Goal: Task Accomplishment & Management: Complete application form

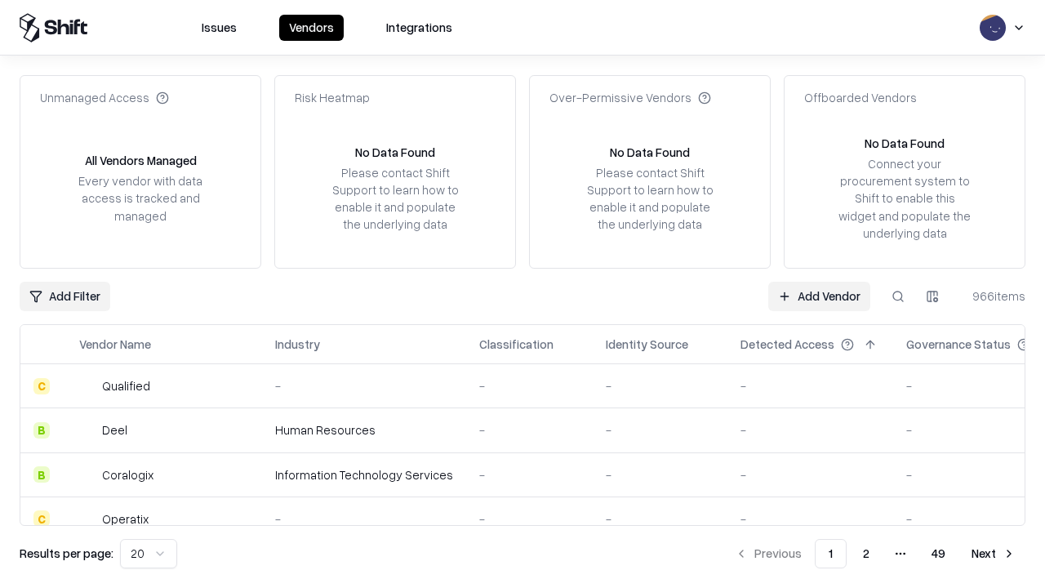
click at [819, 296] on link "Add Vendor" at bounding box center [819, 296] width 102 height 29
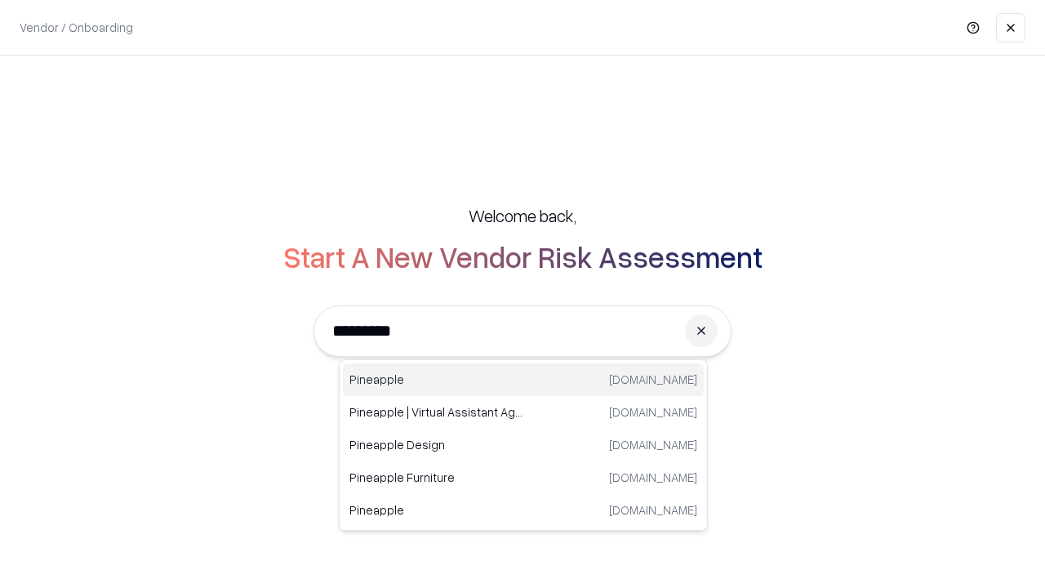
click at [523, 380] on div "Pineapple [DOMAIN_NAME]" at bounding box center [523, 379] width 361 height 33
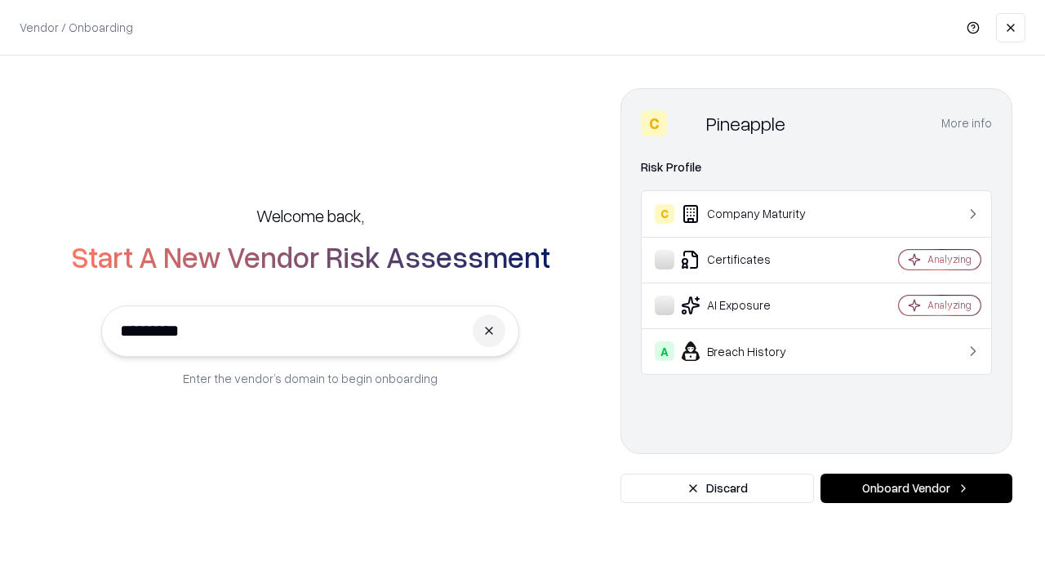
type input "*********"
click at [916, 488] on button "Onboard Vendor" at bounding box center [917, 488] width 192 height 29
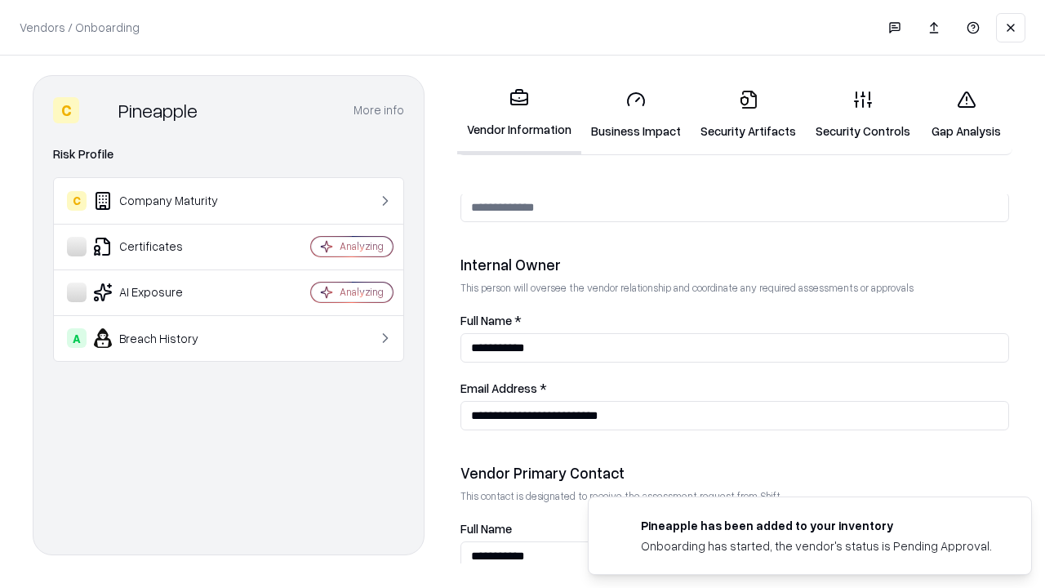
scroll to position [846, 0]
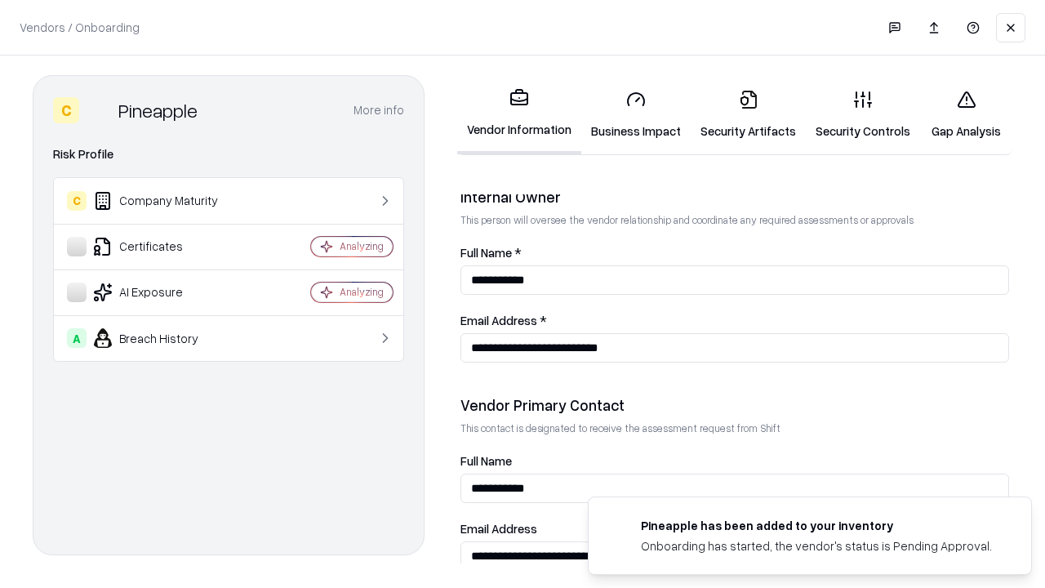
click at [636, 114] on link "Business Impact" at bounding box center [635, 115] width 109 height 76
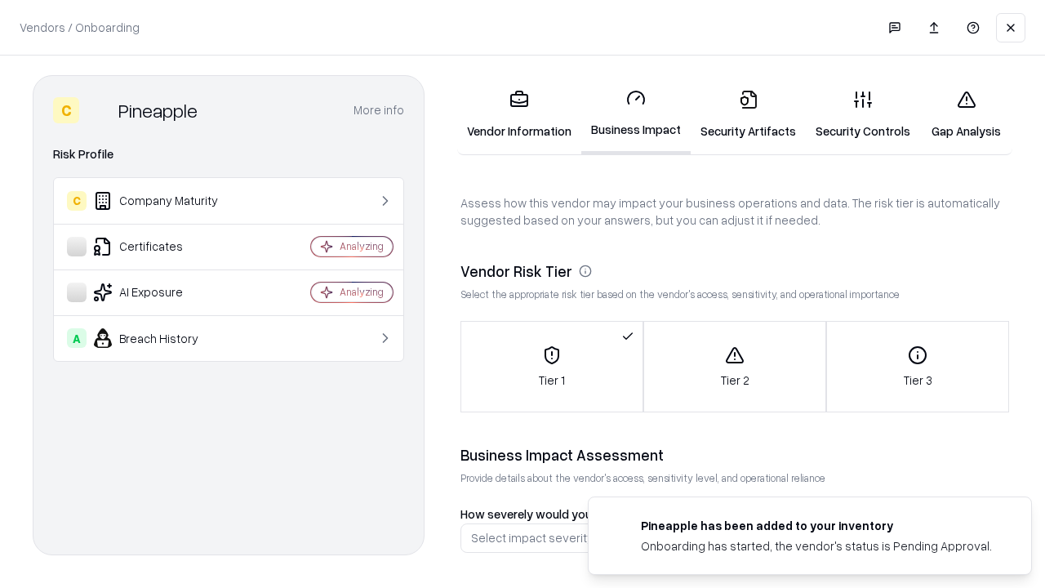
click at [748, 114] on link "Security Artifacts" at bounding box center [748, 115] width 115 height 76
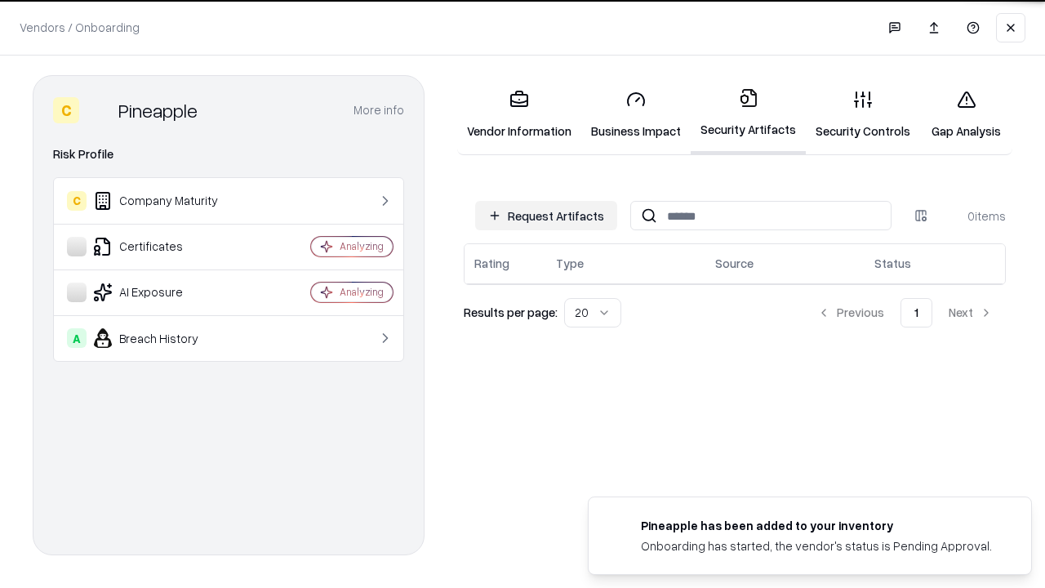
click at [546, 215] on button "Request Artifacts" at bounding box center [546, 215] width 142 height 29
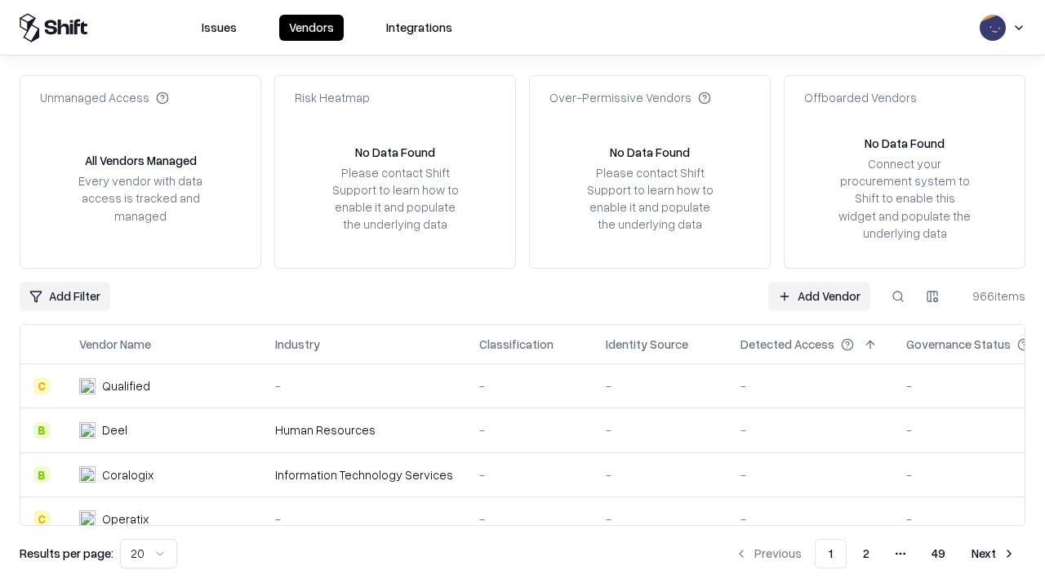
click at [819, 296] on link "Add Vendor" at bounding box center [819, 296] width 102 height 29
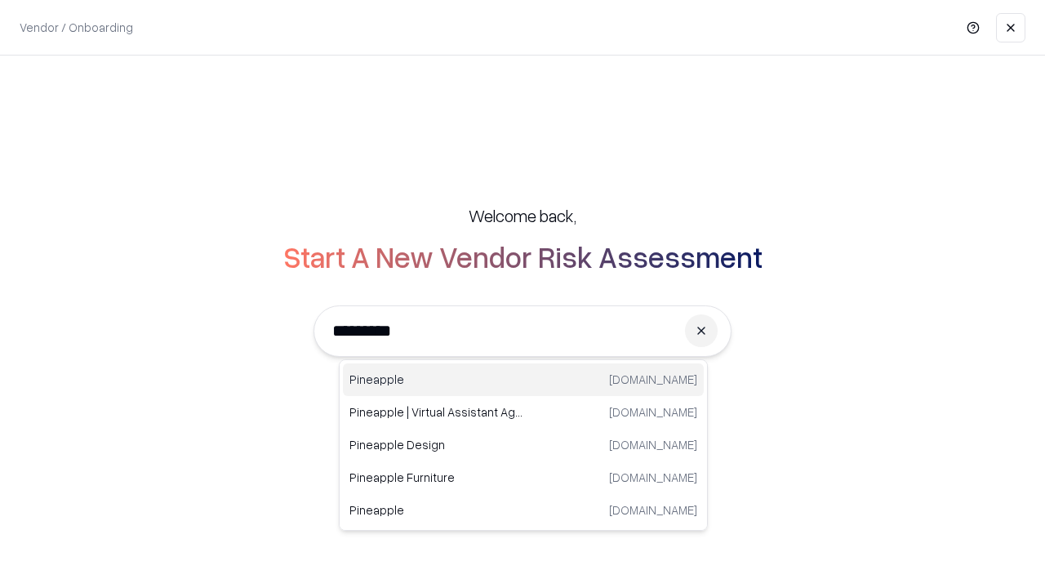
click at [523, 380] on div "Pineapple [DOMAIN_NAME]" at bounding box center [523, 379] width 361 height 33
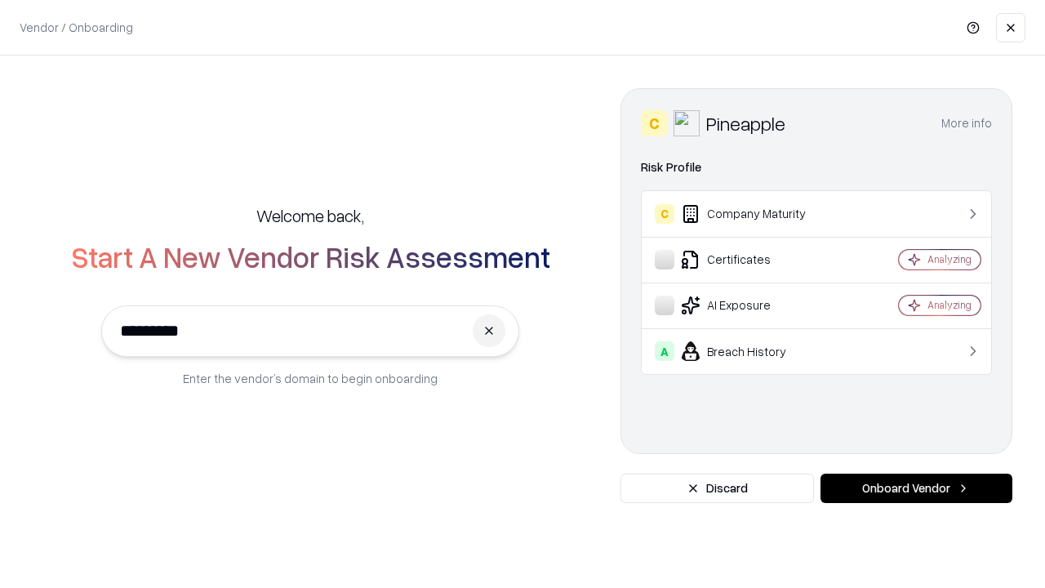
type input "*********"
click at [916, 488] on button "Onboard Vendor" at bounding box center [917, 488] width 192 height 29
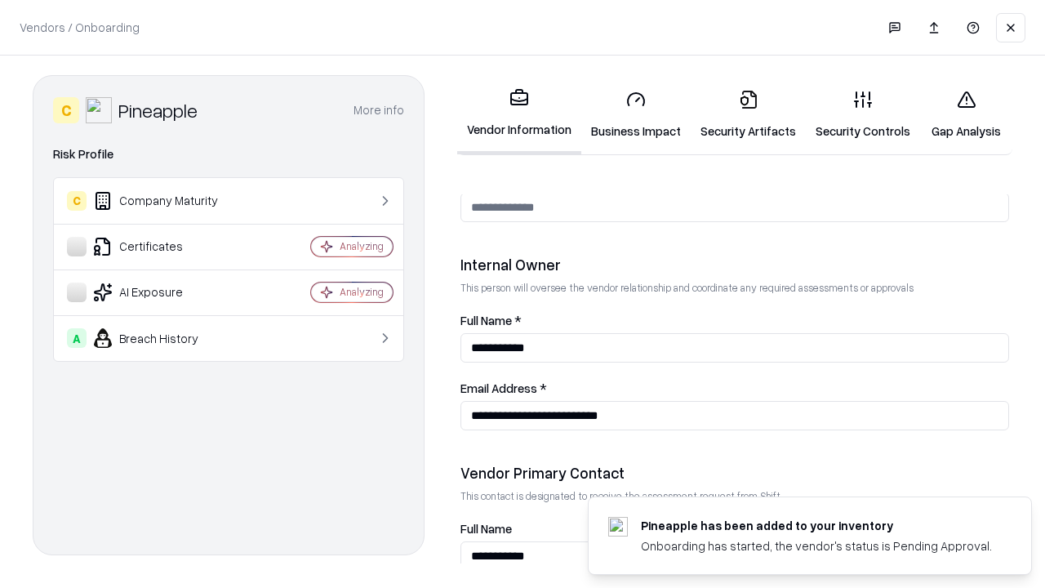
scroll to position [846, 0]
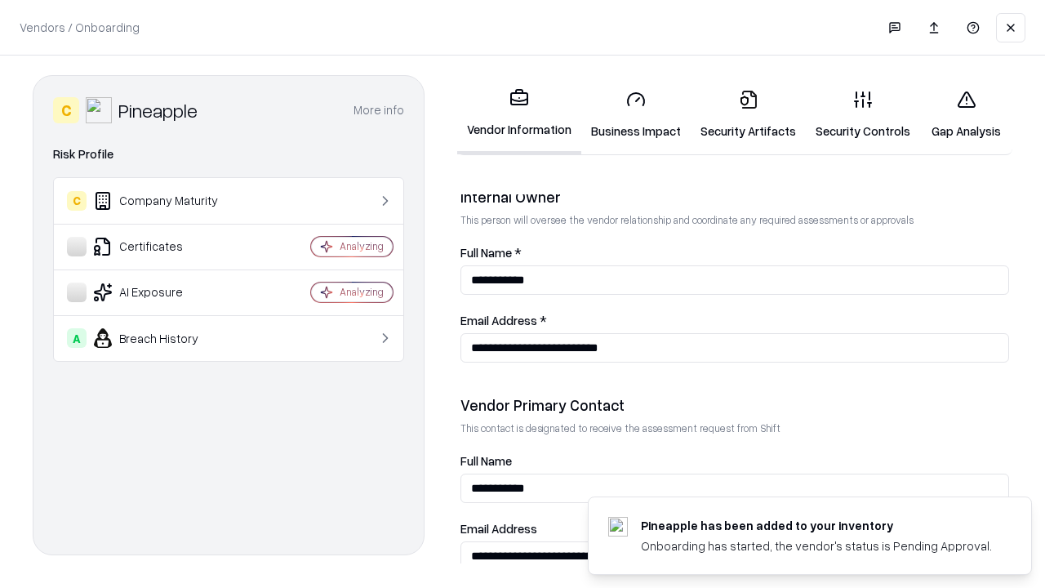
click at [966, 114] on link "Gap Analysis" at bounding box center [966, 115] width 92 height 76
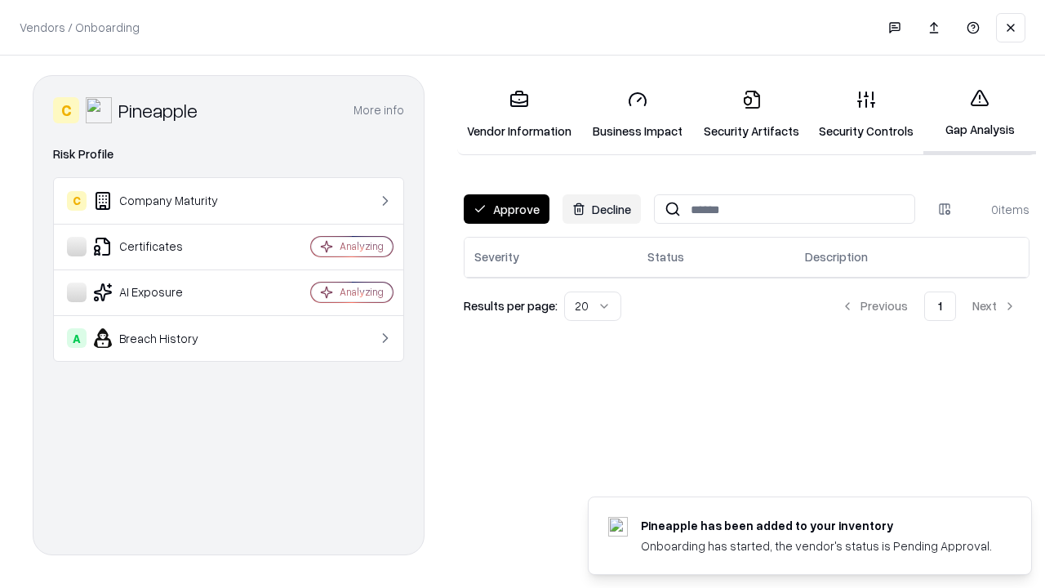
click at [506, 209] on button "Approve" at bounding box center [507, 208] width 86 height 29
